Goal: Task Accomplishment & Management: Manage account settings

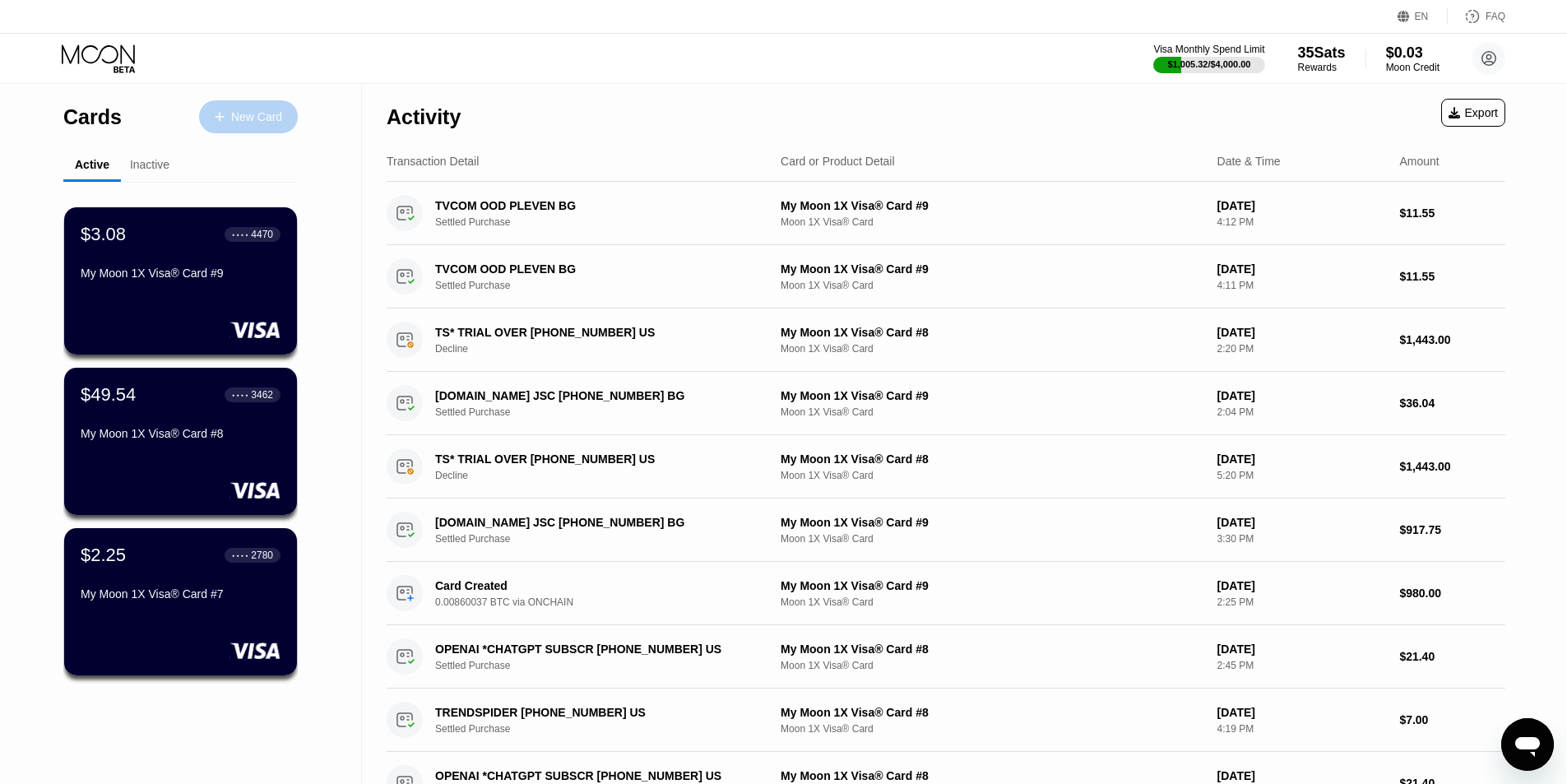
click at [251, 110] on div "New Card" at bounding box center [257, 117] width 51 height 14
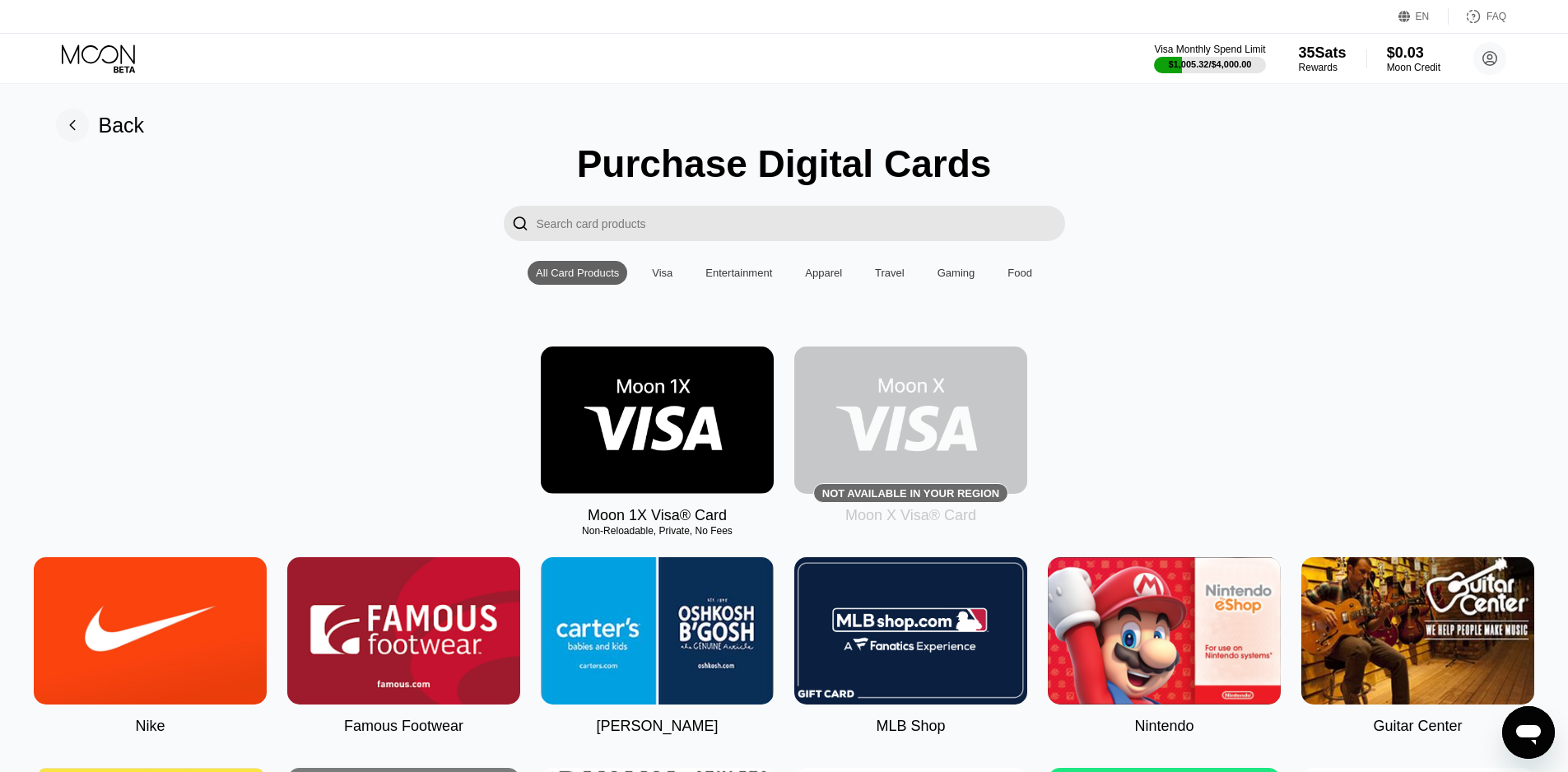
click at [697, 418] on img at bounding box center [657, 420] width 233 height 147
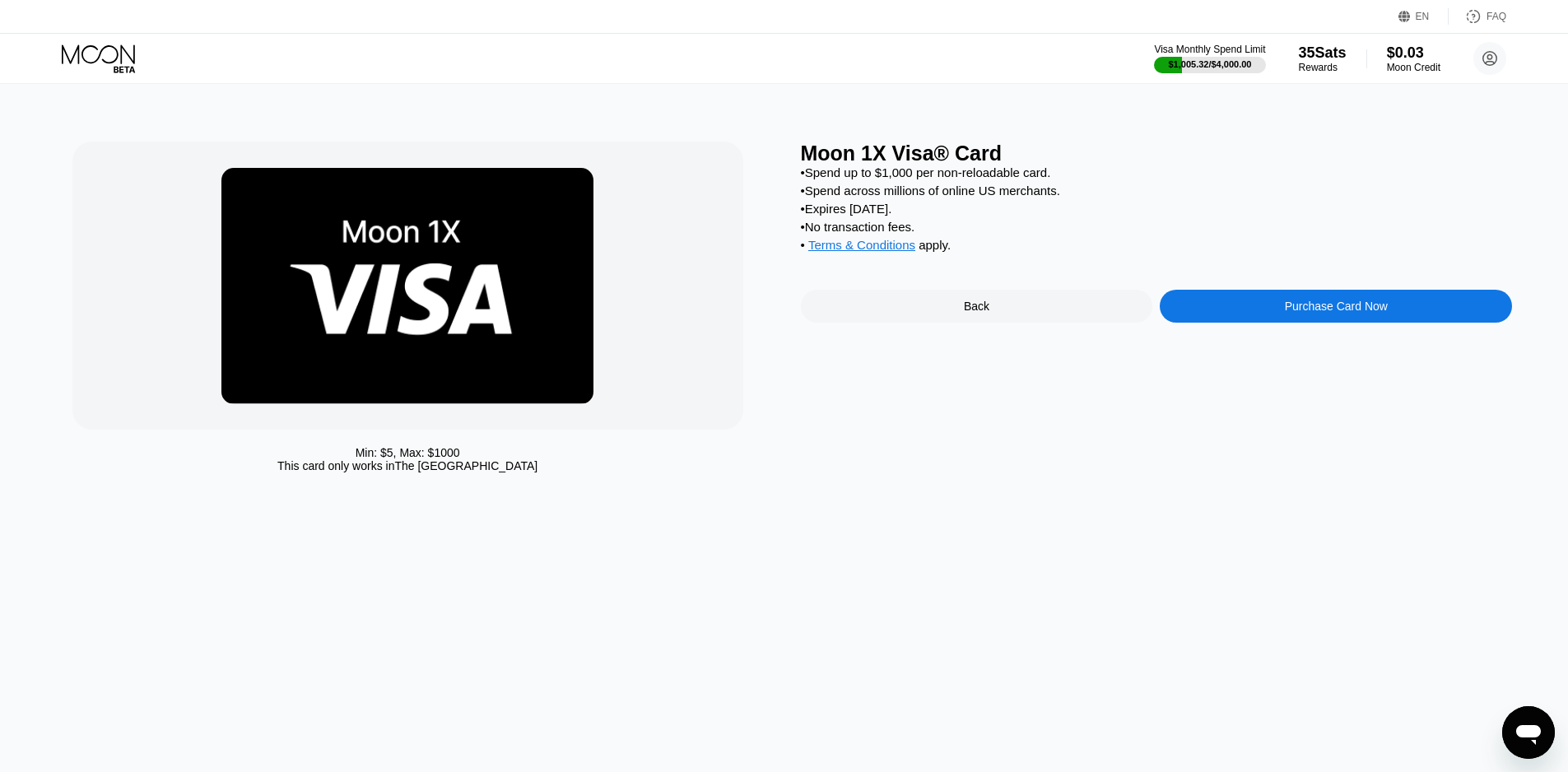
click at [97, 62] on icon at bounding box center [99, 59] width 76 height 29
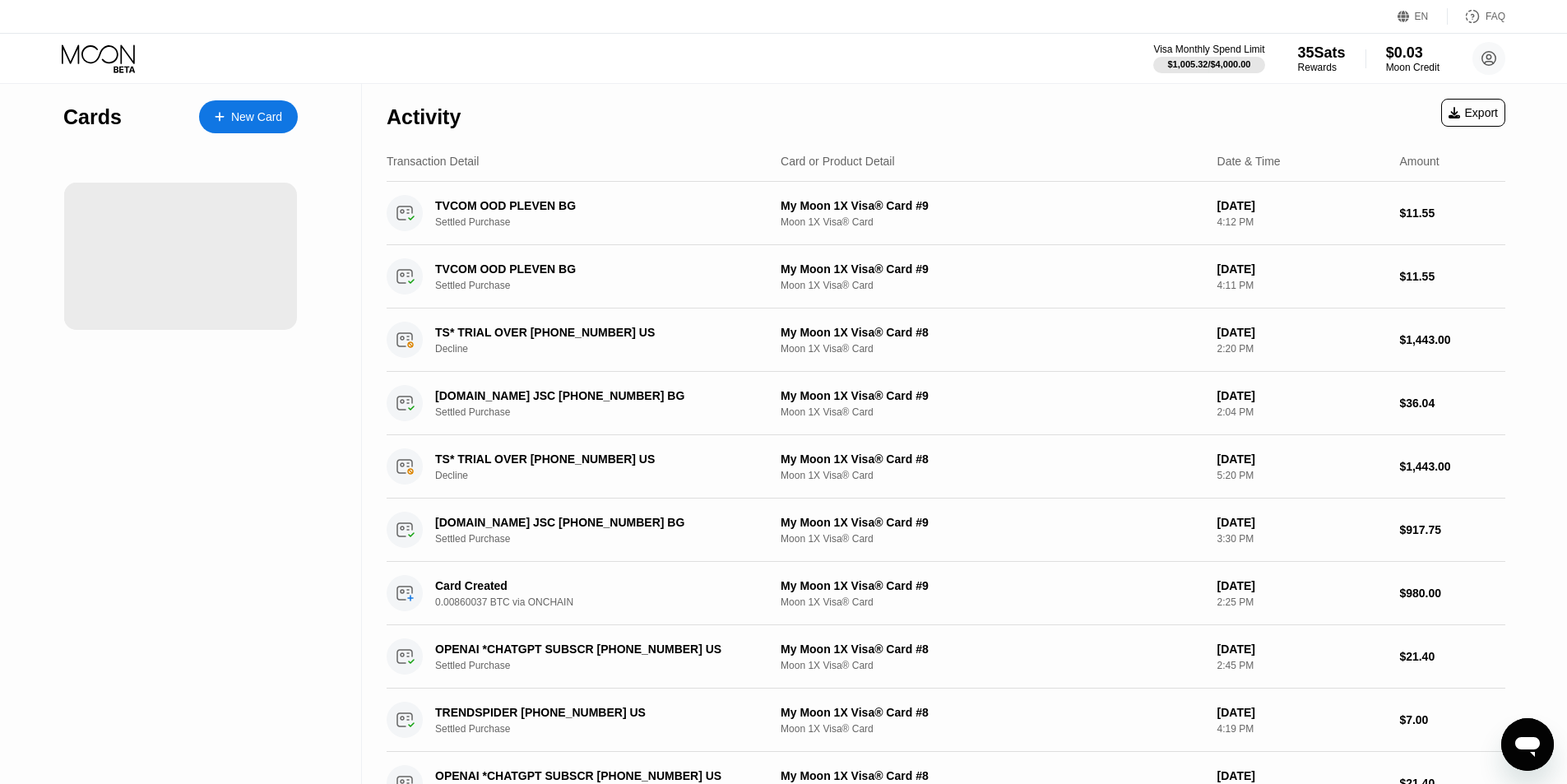
click at [1150, 108] on div "Activity Export" at bounding box center [946, 112] width 1119 height 57
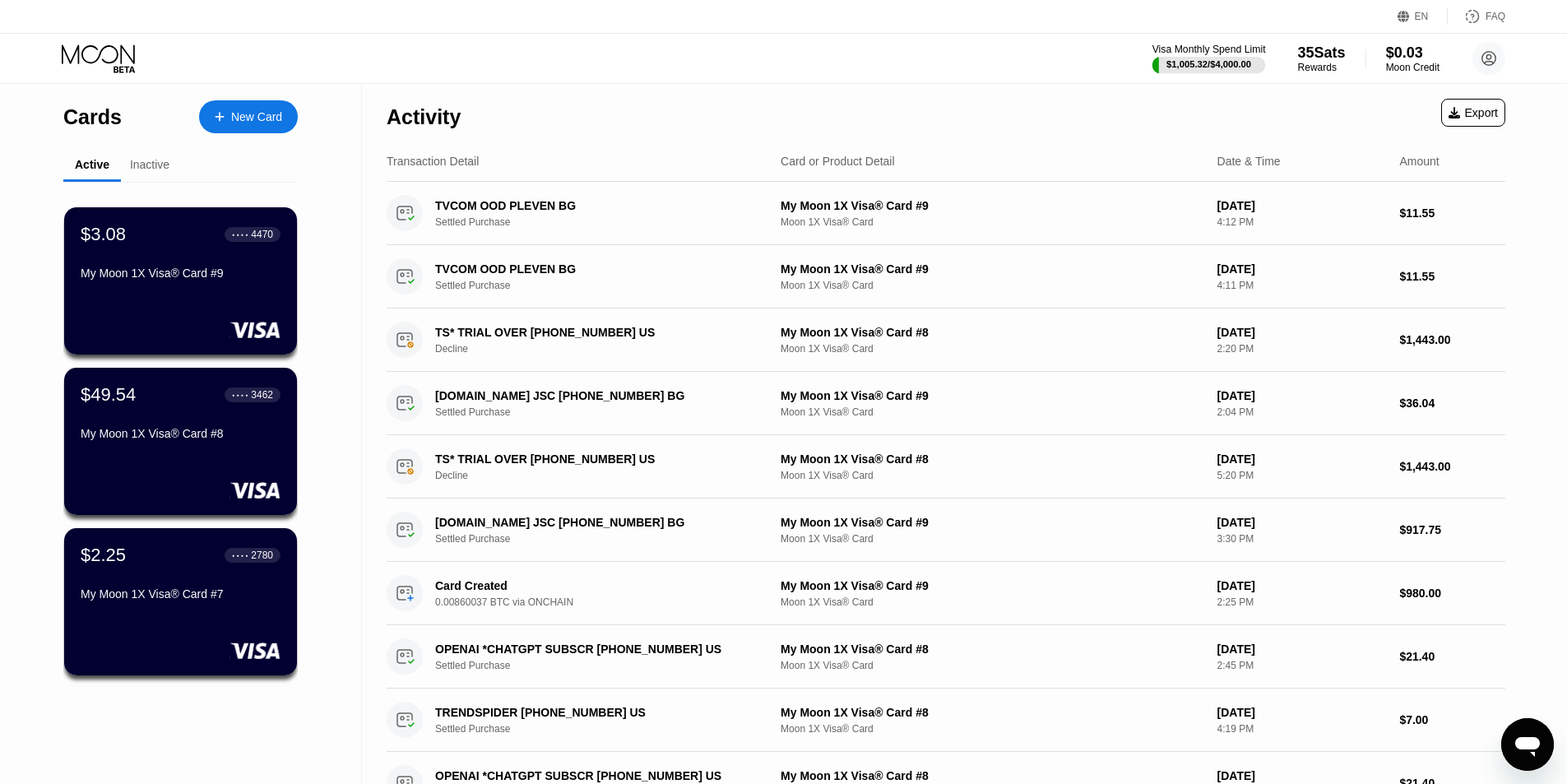
click at [1171, 41] on div "Visa Monthly Spend Limit $1,005.32 / $4,000.00 35 Sats Rewards $0.03 Moon Credi…" at bounding box center [784, 58] width 1567 height 50
click at [1108, 47] on div "Visa Monthly Spend Limit $1,005.32 / $4,000.00 35 Sats Rewards $0.03 Moon Credi…" at bounding box center [784, 58] width 1567 height 50
click at [608, 70] on div "Visa Monthly Spend Limit $1,005.32 / $4,000.00 35 Sats Rewards $0.03 Moon Credi…" at bounding box center [784, 58] width 1567 height 50
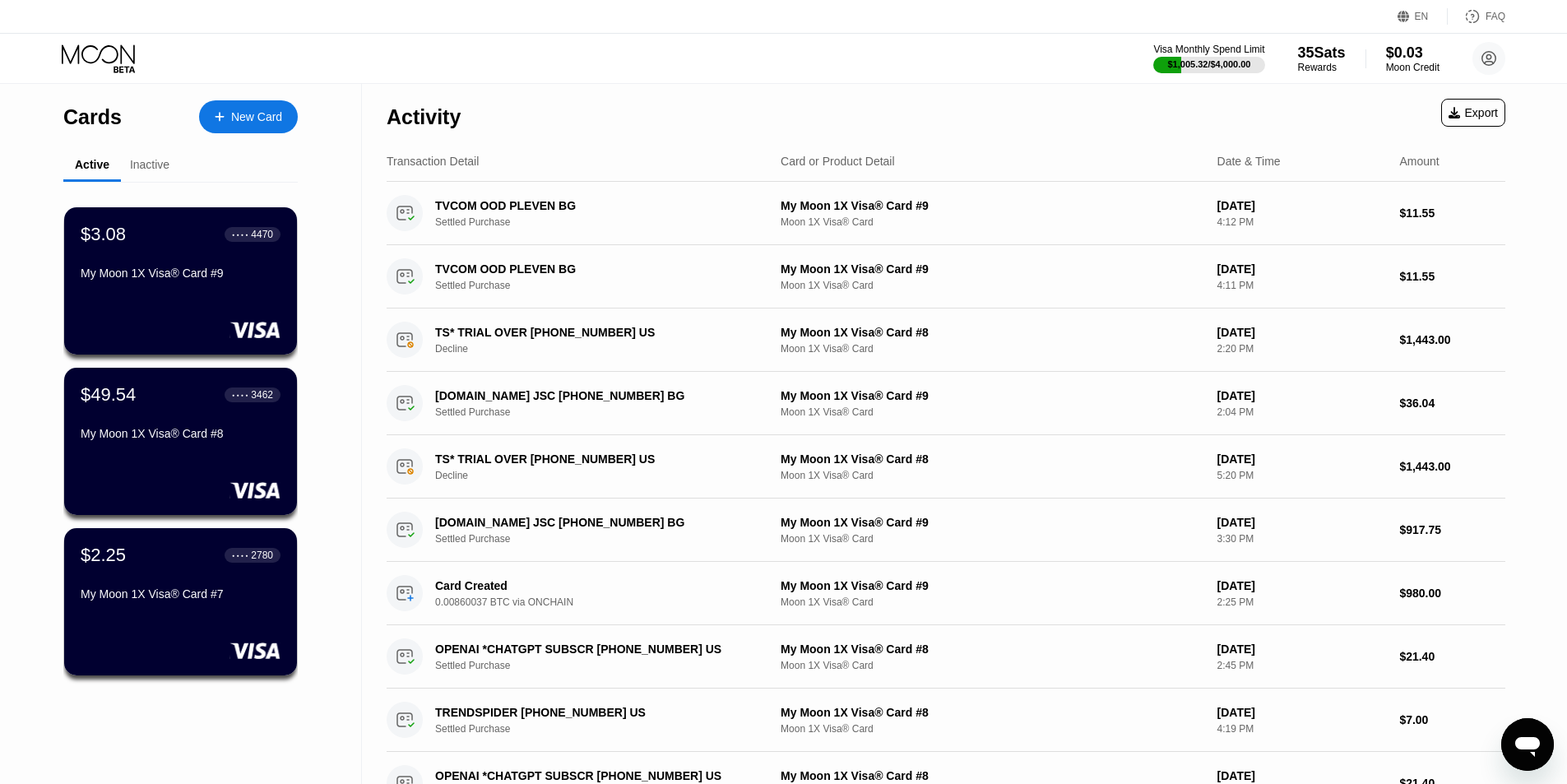
click at [1028, 66] on div "Visa Monthly Spend Limit $1,005.32 / $4,000.00 35 Sats Rewards $0.03 Moon Credi…" at bounding box center [784, 58] width 1567 height 50
click at [1049, 20] on div "EN Language Select an item Save FAQ" at bounding box center [784, 16] width 1567 height 33
click at [545, 18] on div "EN Language Select an item Save FAQ" at bounding box center [784, 16] width 1567 height 33
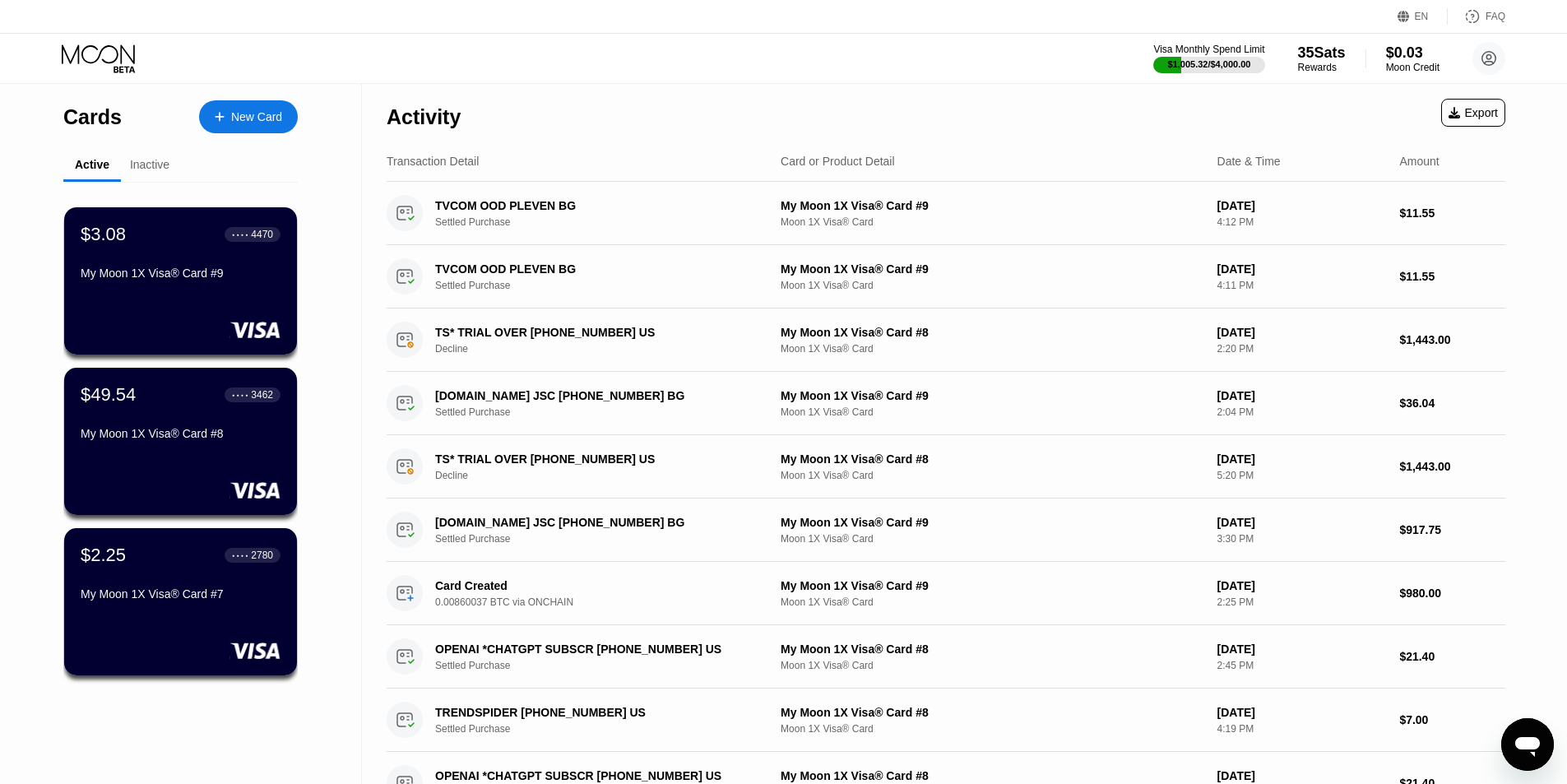
click at [1129, 9] on div "EN Language Select an item Save FAQ" at bounding box center [784, 16] width 1567 height 33
